Goal: Task Accomplishment & Management: Manage account settings

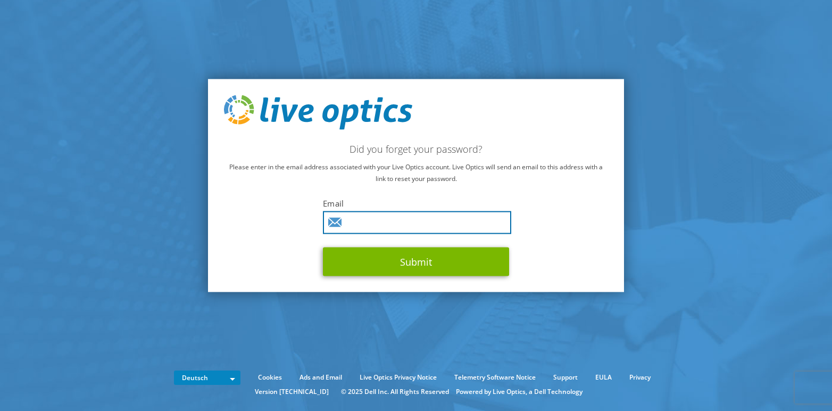
click at [468, 226] on input "text" at bounding box center [417, 222] width 188 height 23
type input "[PERSON_NAME][EMAIL_ADDRESS][PERSON_NAME][PERSON_NAME][DOMAIN_NAME]"
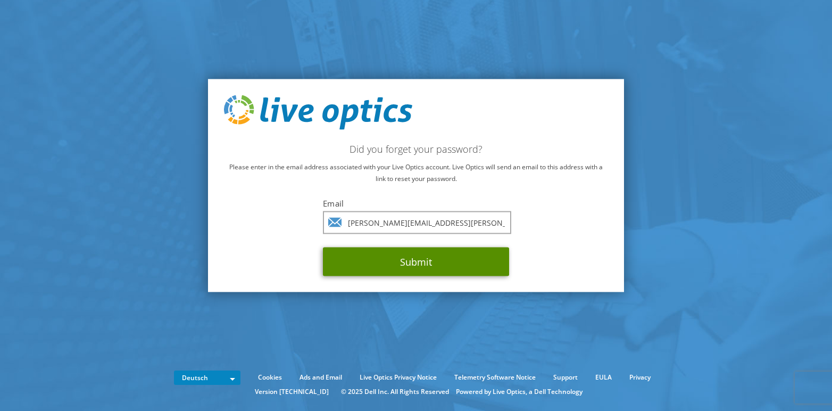
click at [421, 265] on button "Submit" at bounding box center [416, 261] width 186 height 29
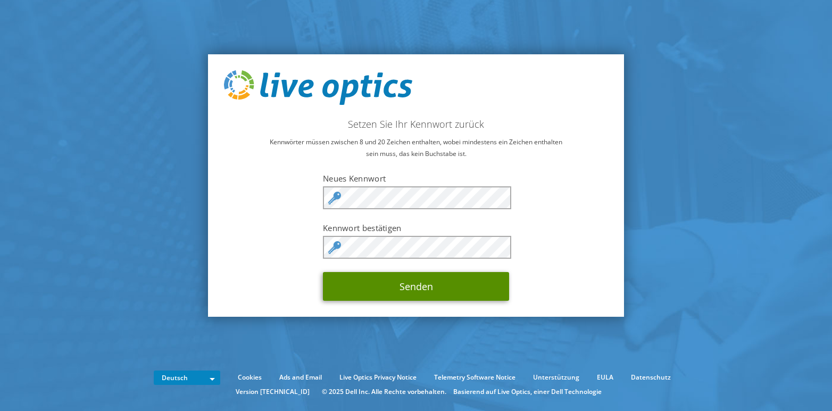
click at [480, 292] on button "Senden" at bounding box center [416, 286] width 186 height 29
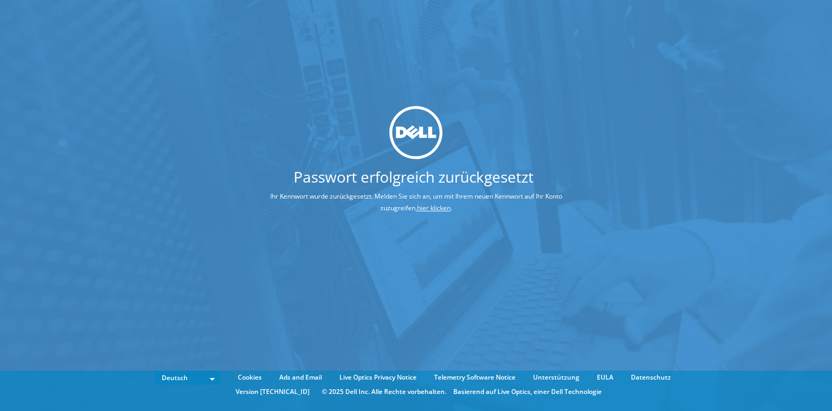
click at [417, 206] on link "hier klicken" at bounding box center [434, 207] width 34 height 9
